Goal: Navigation & Orientation: Find specific page/section

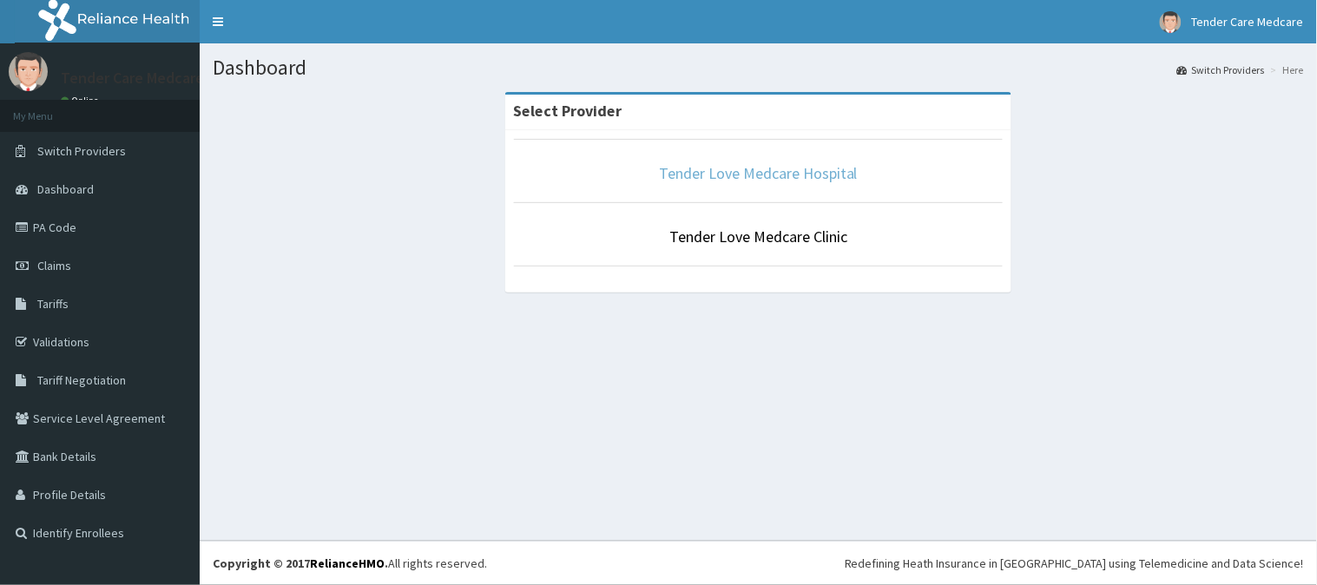
click at [680, 175] on link "Tender Love Medcare Hospital" at bounding box center [758, 173] width 199 height 20
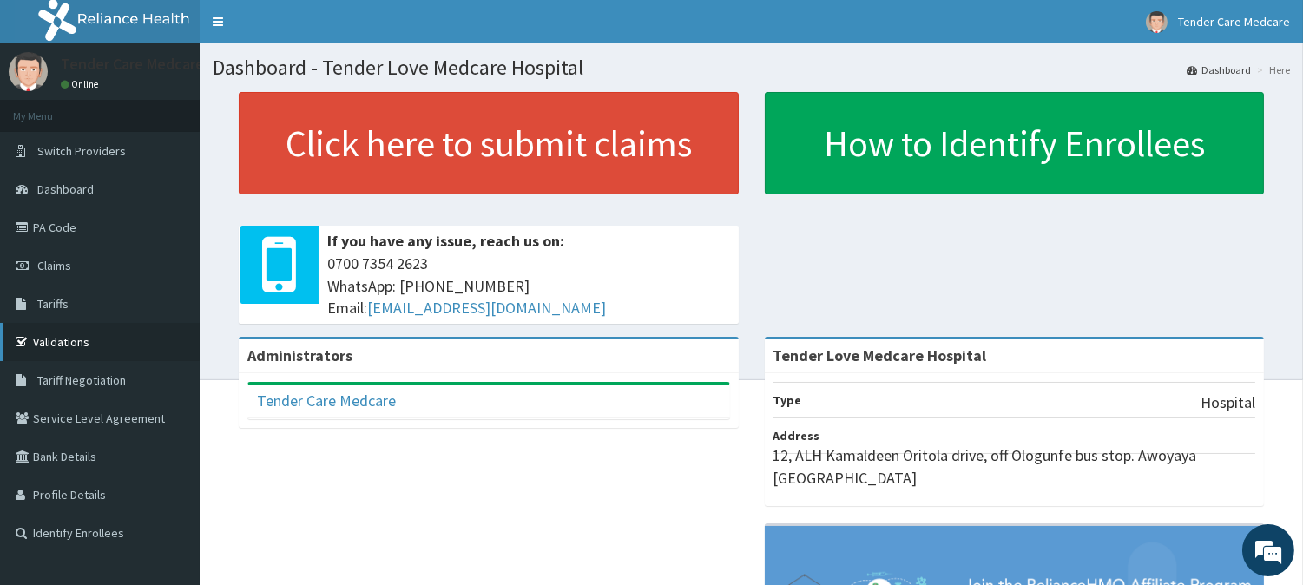
click at [76, 345] on link "Validations" at bounding box center [100, 342] width 200 height 38
